Goal: Task Accomplishment & Management: Manage account settings

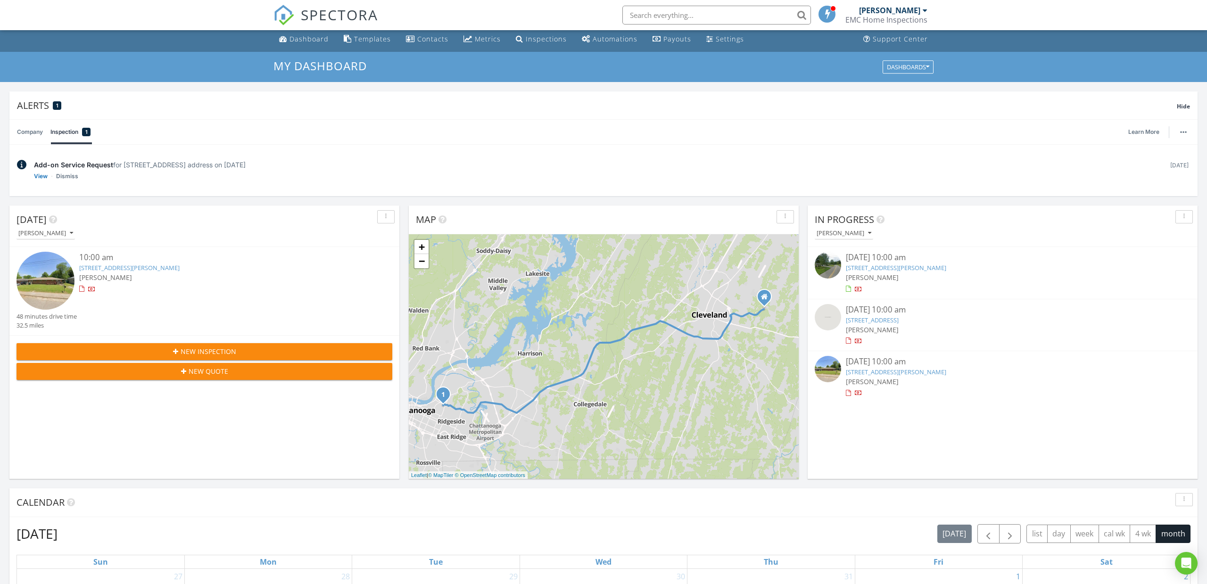
scroll to position [3, 0]
click at [858, 267] on link "348 Isbill Rd, Chattanooga, TN 37419" at bounding box center [896, 268] width 100 height 8
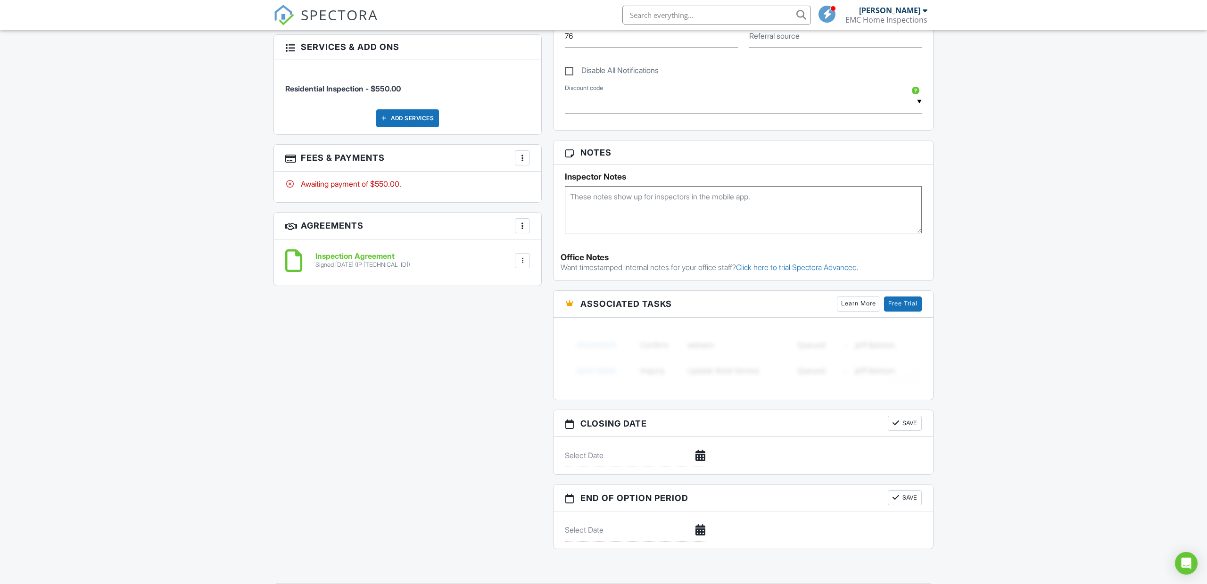
scroll to position [492, 0]
click at [528, 157] on div "More" at bounding box center [522, 156] width 15 height 15
click at [559, 190] on li "Edit Fees & Payments" at bounding box center [570, 186] width 99 height 24
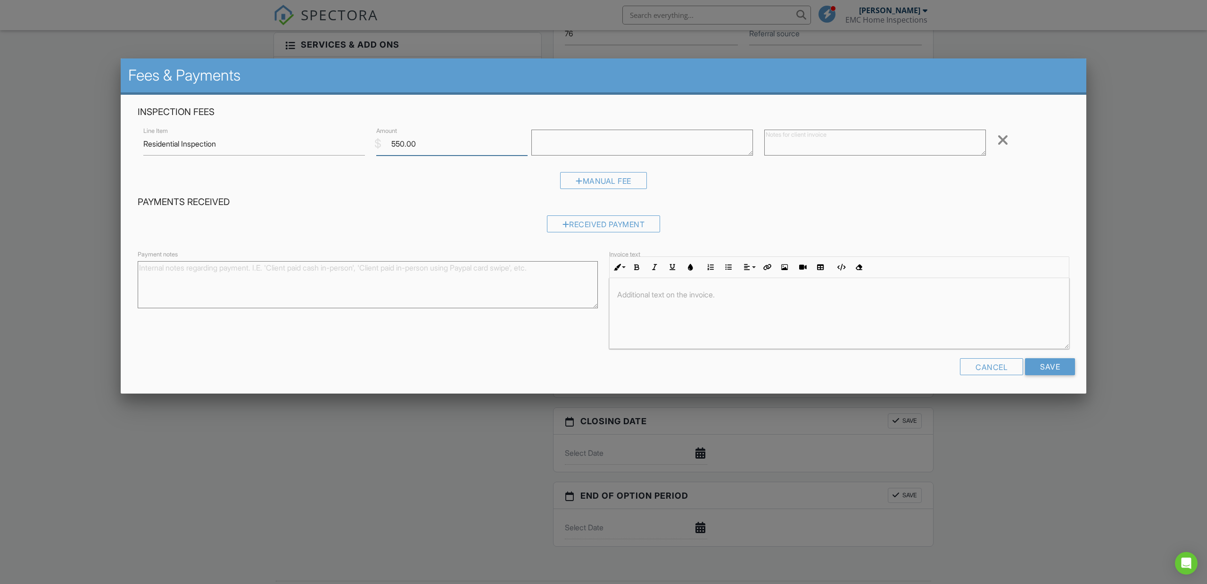
drag, startPoint x: 446, startPoint y: 143, endPoint x: 380, endPoint y: 144, distance: 65.5
click at [380, 144] on div "$ Amount 550.00" at bounding box center [448, 143] width 155 height 23
type input "500.0"
click at [1046, 364] on input "Save" at bounding box center [1050, 366] width 50 height 17
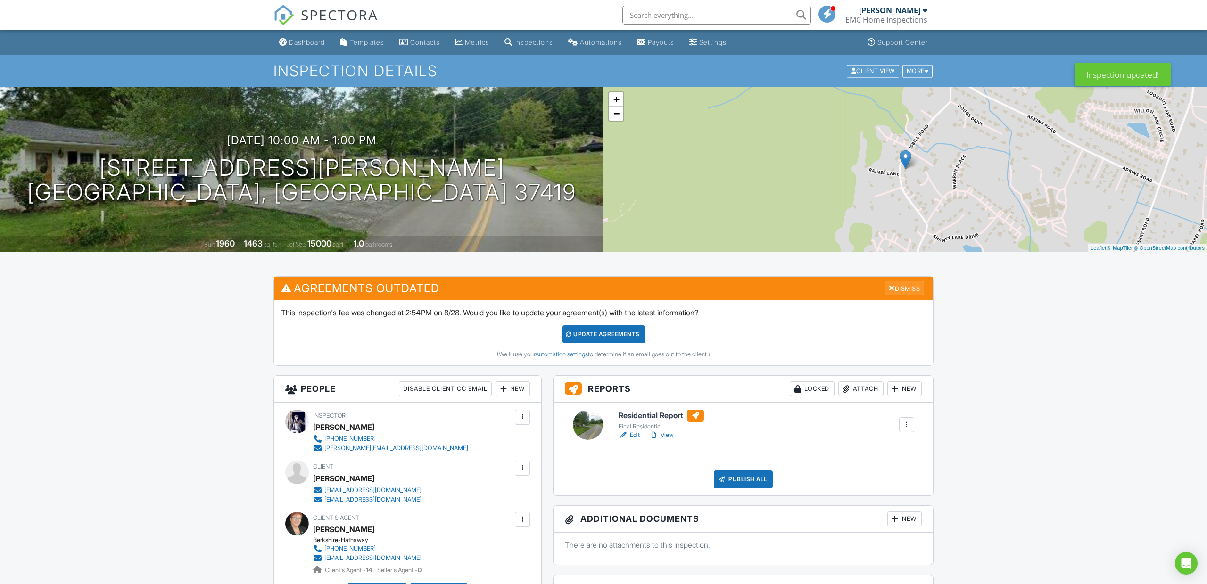
click at [895, 289] on div "Dismiss" at bounding box center [905, 288] width 40 height 15
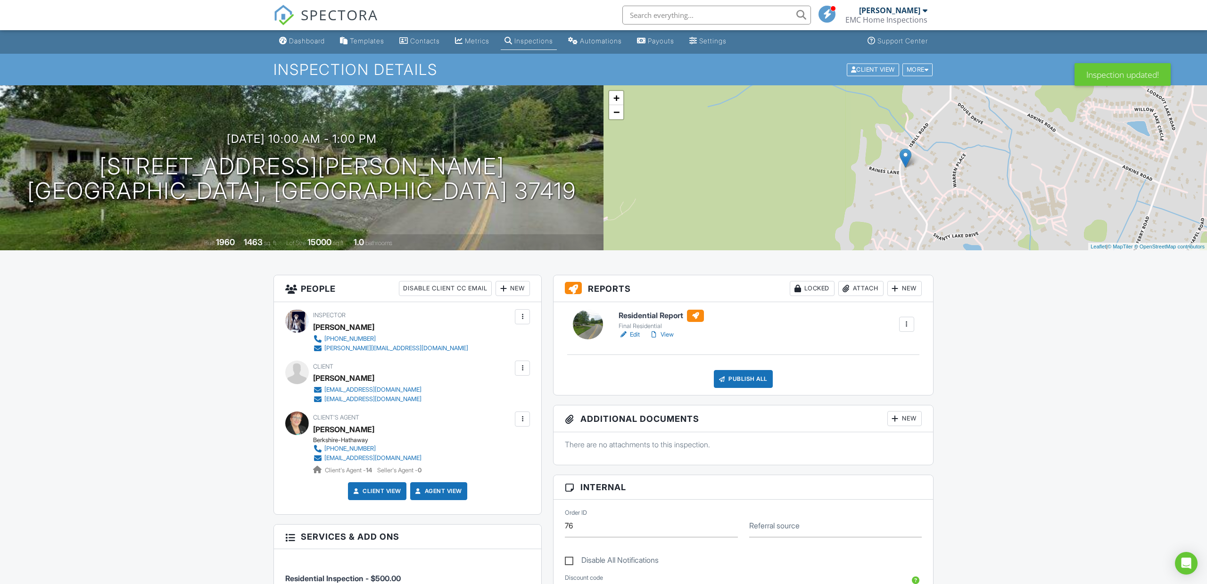
scroll to position [9, 0]
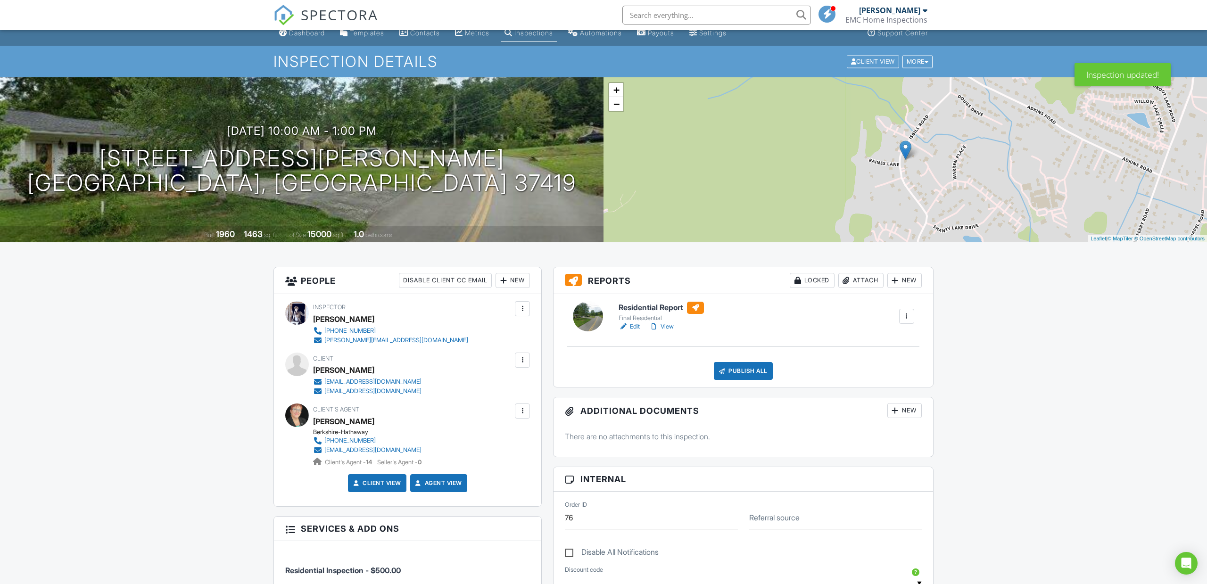
click at [628, 329] on link "Edit" at bounding box center [629, 326] width 21 height 9
